Goal: Find contact information: Find contact information

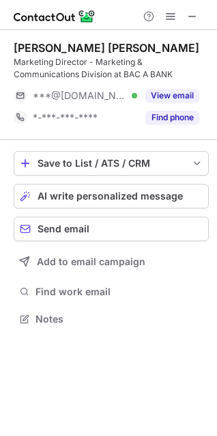
scroll to position [310, 217]
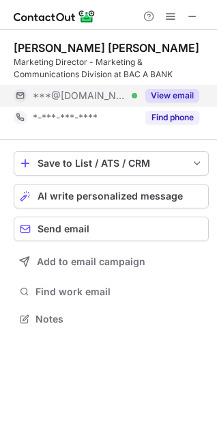
click at [160, 88] on div "View email" at bounding box center [168, 96] width 62 height 22
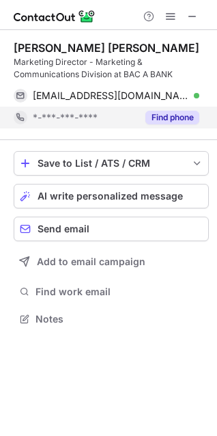
click at [169, 117] on button "Find phone" at bounding box center [173, 118] width 54 height 14
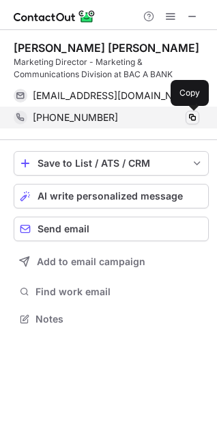
click at [193, 115] on span at bounding box center [192, 117] width 11 height 11
click at [188, 116] on span at bounding box center [192, 117] width 11 height 11
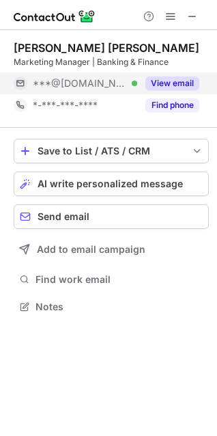
scroll to position [298, 217]
click at [165, 85] on button "View email" at bounding box center [173, 84] width 54 height 14
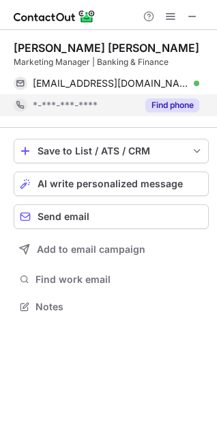
click at [166, 106] on button "Find phone" at bounding box center [173, 105] width 54 height 14
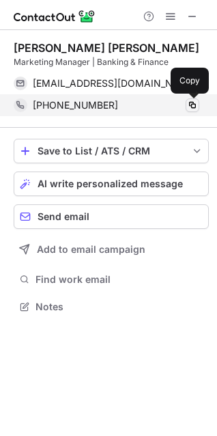
click at [188, 103] on span at bounding box center [192, 105] width 11 height 11
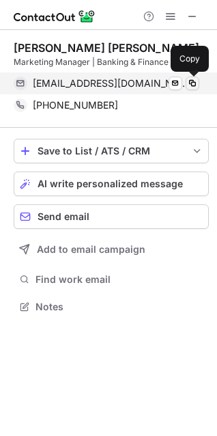
click at [194, 81] on span at bounding box center [192, 83] width 11 height 11
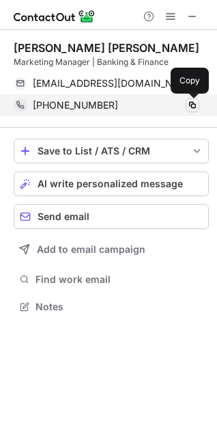
click at [189, 104] on span at bounding box center [192, 105] width 11 height 11
